Goal: Communication & Community: Answer question/provide support

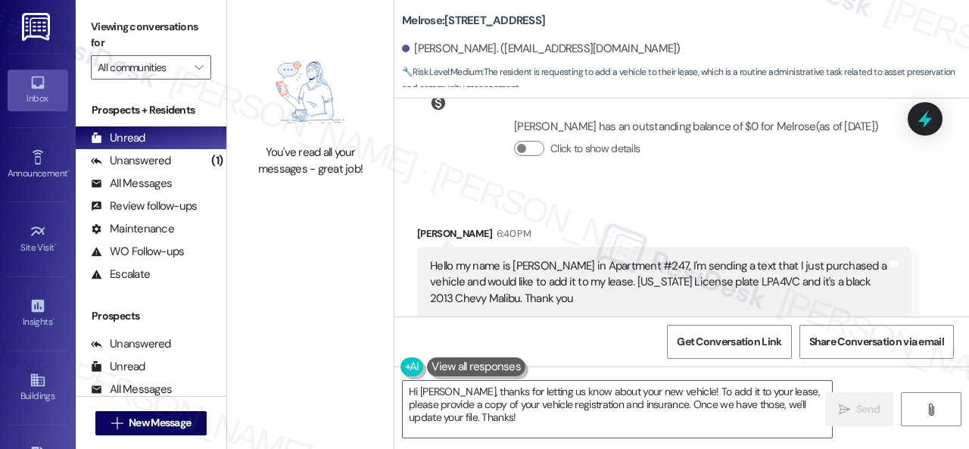
scroll to position [5976, 0]
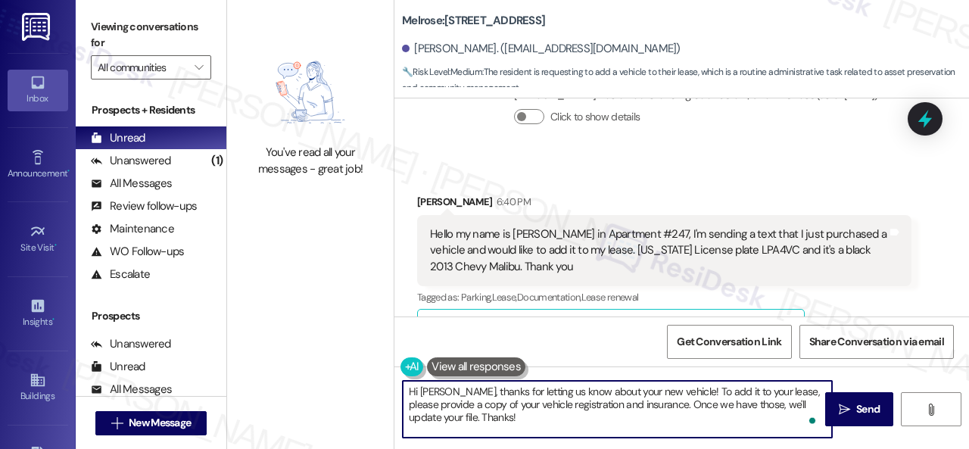
drag, startPoint x: 683, startPoint y: 390, endPoint x: 692, endPoint y: 427, distance: 38.2
click at [692, 427] on textarea "Hi [PERSON_NAME], thanks for letting us know about your new vehicle! To add it …" at bounding box center [617, 409] width 429 height 57
type textarea "Hi [PERSON_NAME], thanks for letting us know about your new vehicle! I'll pass …"
click at [851, 420] on button " Send" at bounding box center [859, 409] width 68 height 34
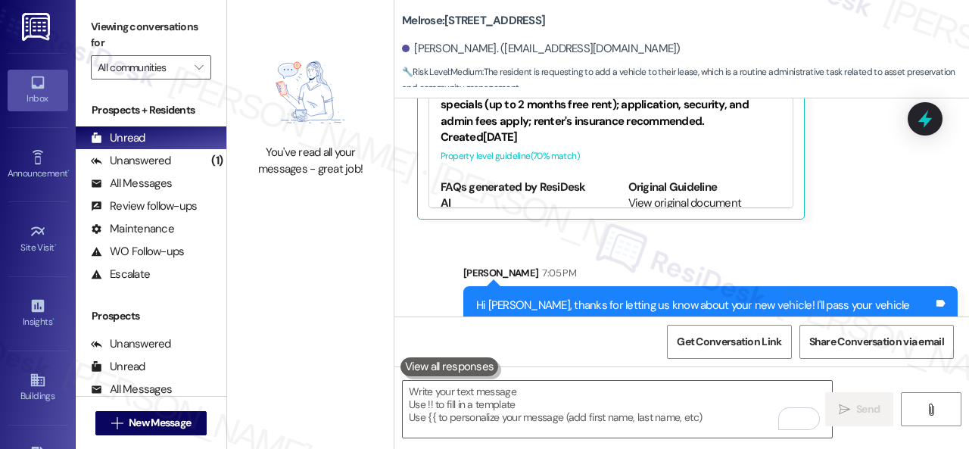
scroll to position [6326, 0]
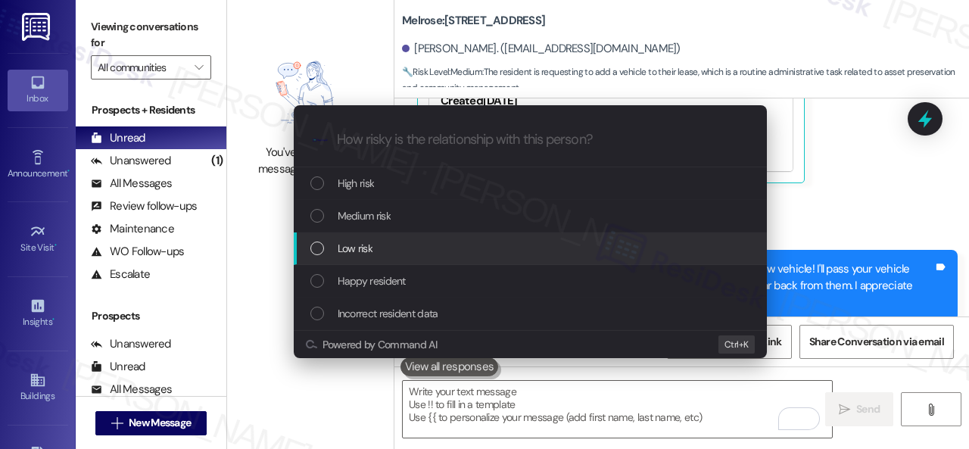
click at [344, 242] on span "Low risk" at bounding box center [355, 248] width 35 height 17
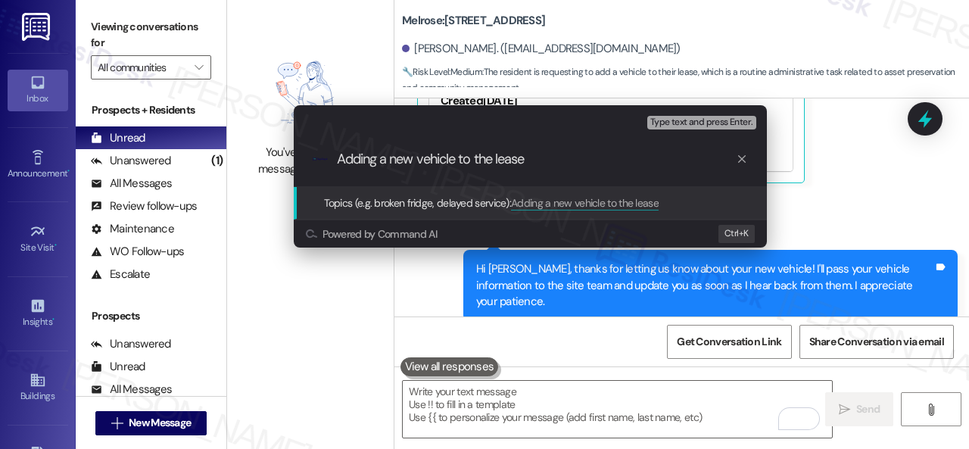
type input "Adding a new vehicle to the lease."
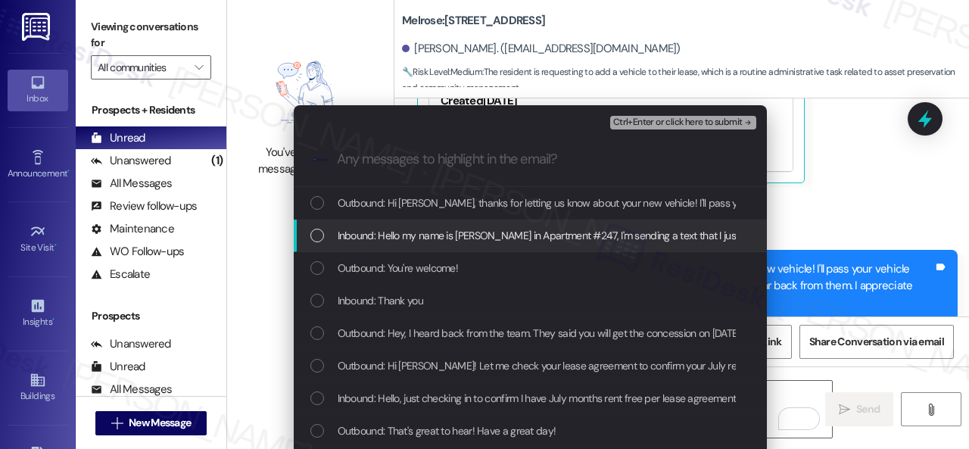
click at [435, 231] on span "Inbound: Hello my name is [PERSON_NAME] in Apartment #247, I'm sending a text t…" at bounding box center [841, 235] width 1006 height 17
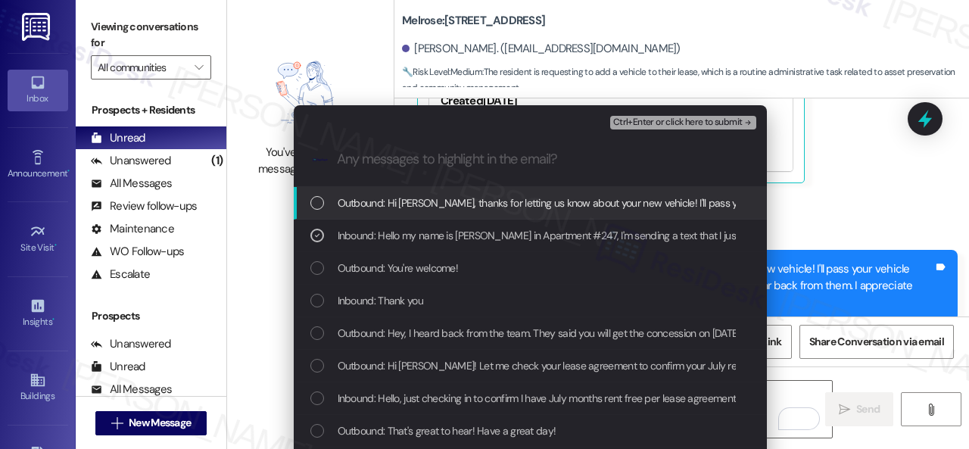
click at [641, 123] on span "Ctrl+Enter or click here to submit" at bounding box center [677, 122] width 129 height 11
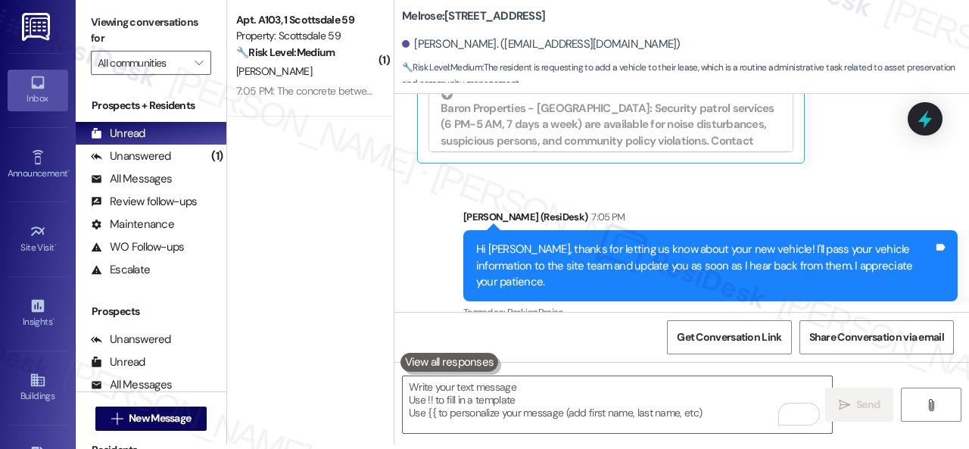
scroll to position [6348, 0]
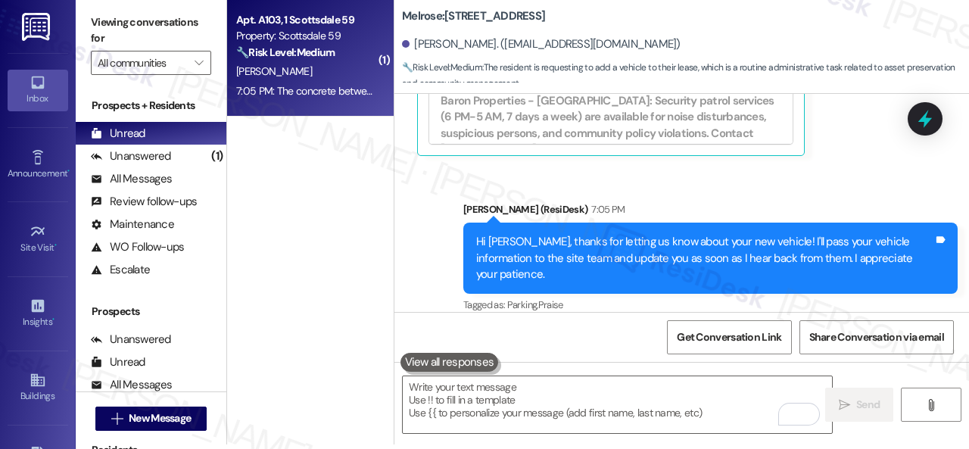
click at [315, 69] on div "[PERSON_NAME]" at bounding box center [306, 71] width 143 height 19
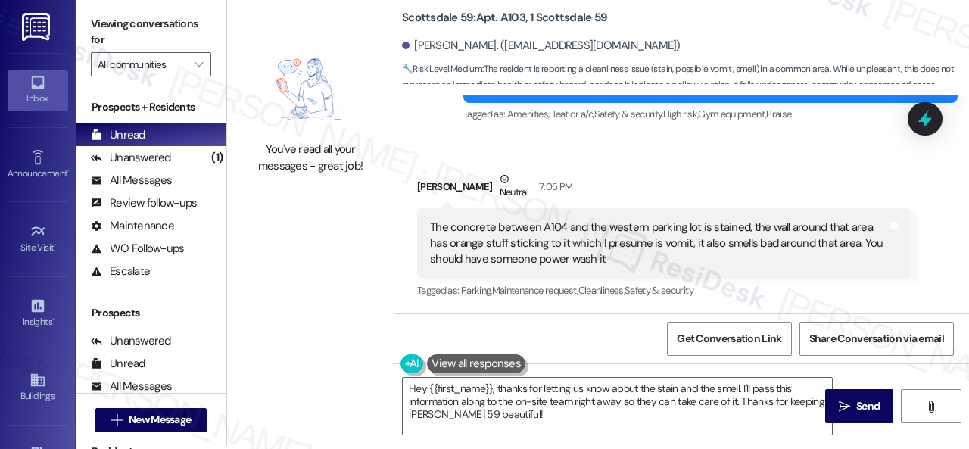
scroll to position [5, 0]
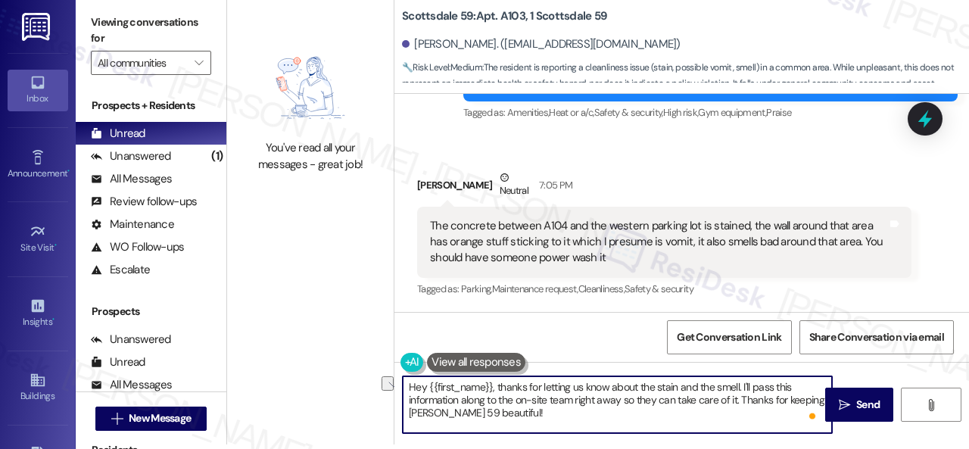
drag, startPoint x: 677, startPoint y: 399, endPoint x: 734, endPoint y: 395, distance: 57.7
click at [734, 395] on textarea "Hey {{first_name}}, thanks for letting us know about the stain and the smell. I…" at bounding box center [617, 404] width 429 height 57
drag, startPoint x: 498, startPoint y: 389, endPoint x: 363, endPoint y: 381, distance: 135.0
click at [363, 381] on div "You've read all your messages - great job! Scottsdale 59: Apt. A103, 1 Scottsda…" at bounding box center [598, 219] width 742 height 449
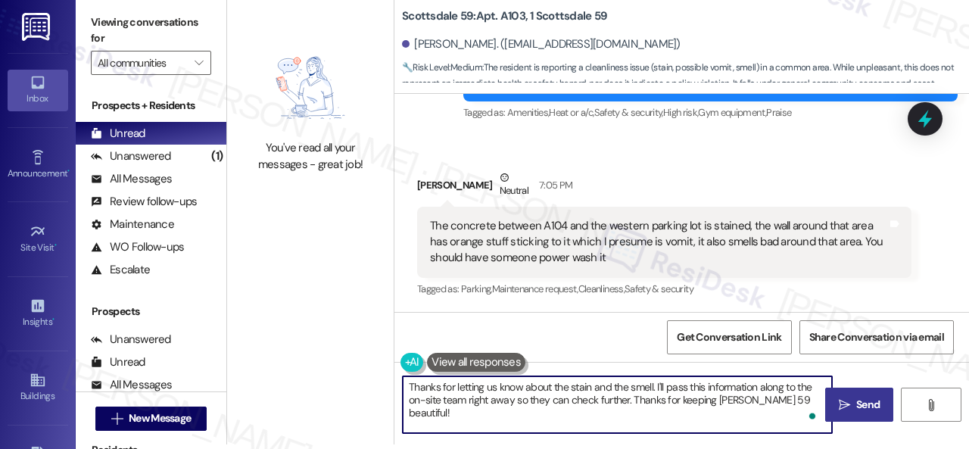
type textarea "Thanks for letting us know about the stain and the smell. I'll pass this inform…"
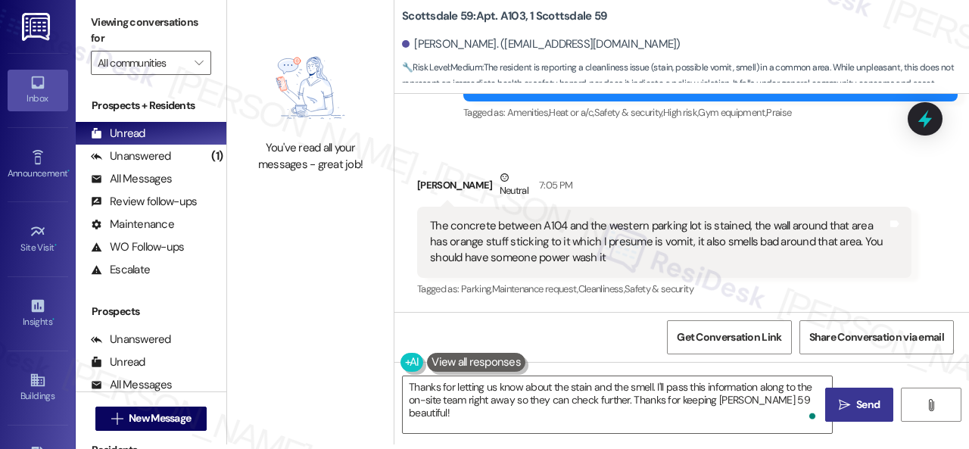
click at [845, 407] on span " Send" at bounding box center [860, 405] width 48 height 16
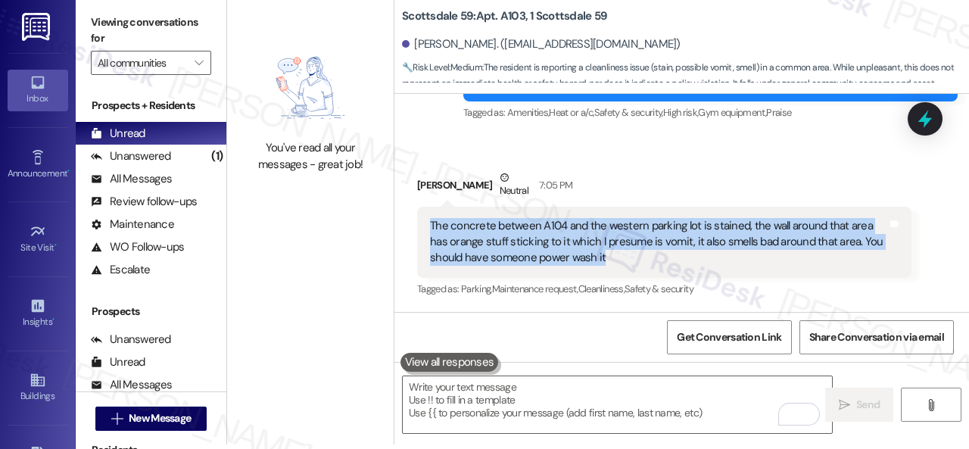
drag, startPoint x: 429, startPoint y: 225, endPoint x: 612, endPoint y: 263, distance: 187.1
click at [612, 263] on div "The concrete between A104 and the western parking lot is stained, the wall arou…" at bounding box center [659, 242] width 460 height 48
copy div "The concrete between A104 and the western parking lot is stained, the wall arou…"
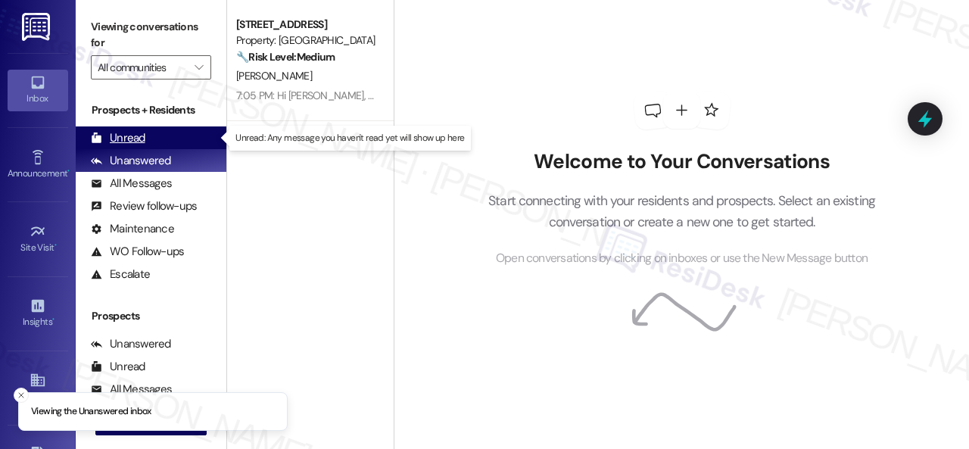
click at [127, 131] on div "Unread" at bounding box center [118, 138] width 55 height 16
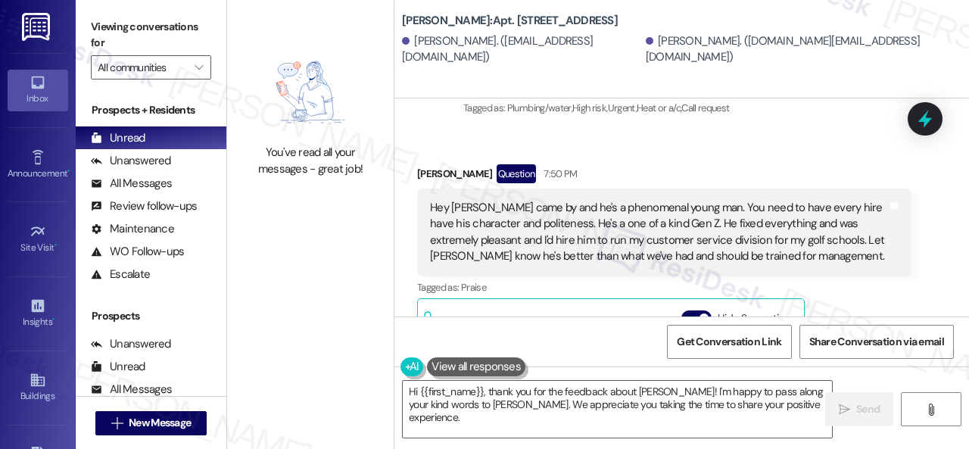
scroll to position [757, 0]
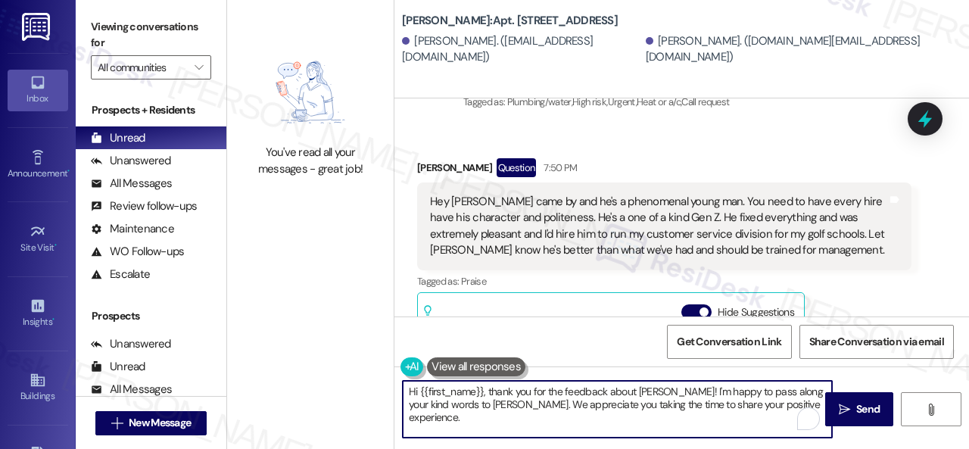
drag, startPoint x: 421, startPoint y: 388, endPoint x: 483, endPoint y: 390, distance: 62.1
click at [483, 390] on textarea "Hi {{first_name}}, thank you for the feedback about Jamir! I'm happy to pass al…" at bounding box center [617, 409] width 429 height 57
drag, startPoint x: 618, startPoint y: 390, endPoint x: 730, endPoint y: 404, distance: 112.9
click at [730, 404] on textarea "Hi Ted, thank you for the feedback about Jamir! I'm happy to pass along your ki…" at bounding box center [617, 409] width 429 height 57
paste textarea "I'll give you the link if you are willing."
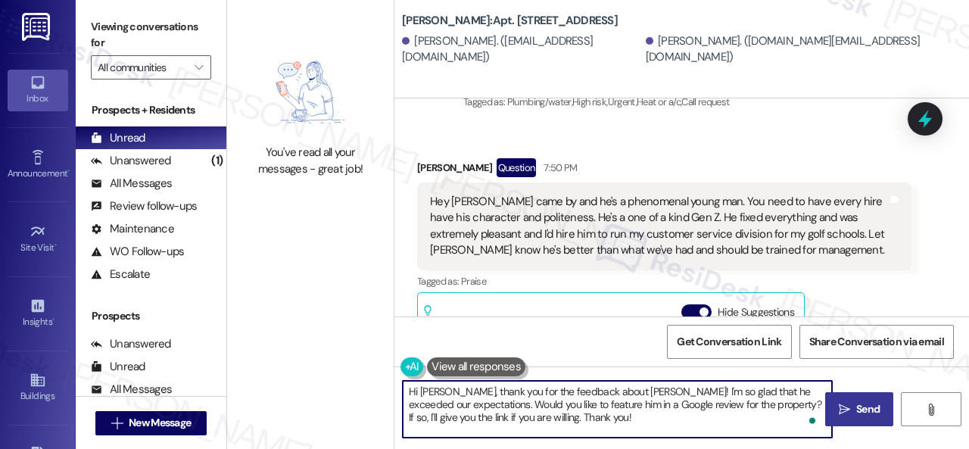
type textarea "Hi Ted, thank you for the feedback about Jamir! I'm so glad that he exceeded ou…"
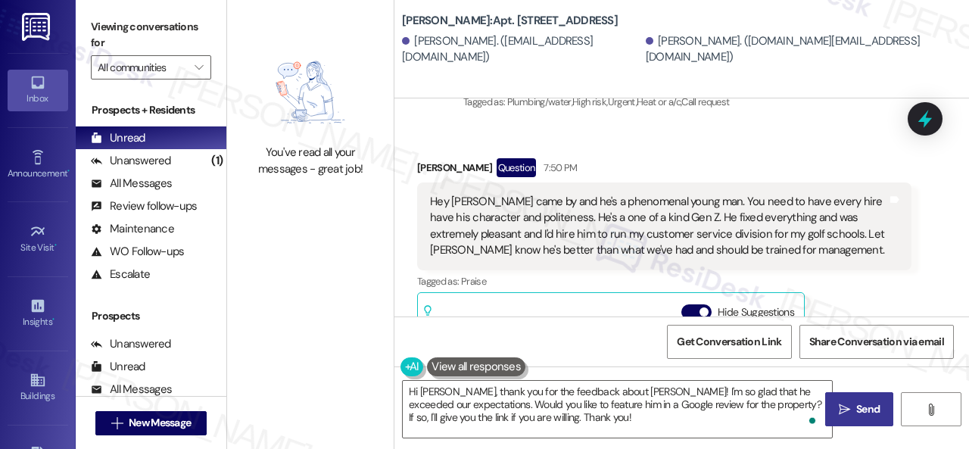
click at [856, 412] on span "Send" at bounding box center [867, 409] width 23 height 16
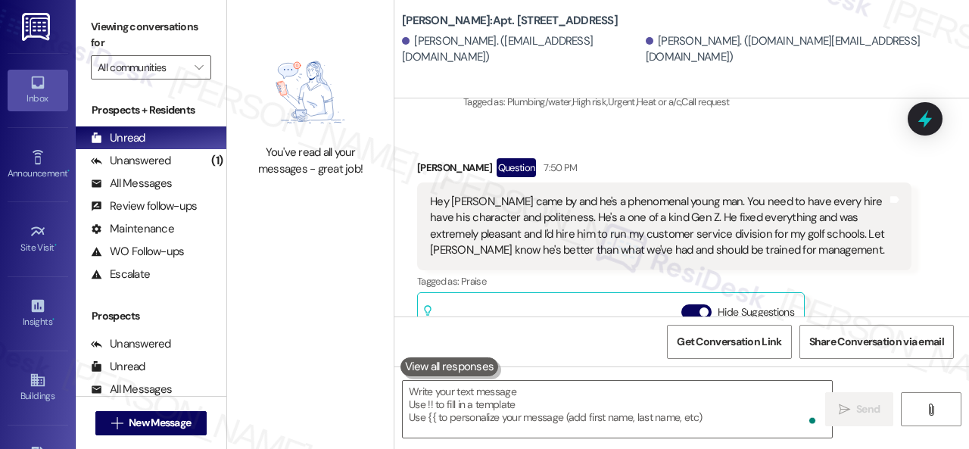
scroll to position [968, 0]
